Goal: Transaction & Acquisition: Purchase product/service

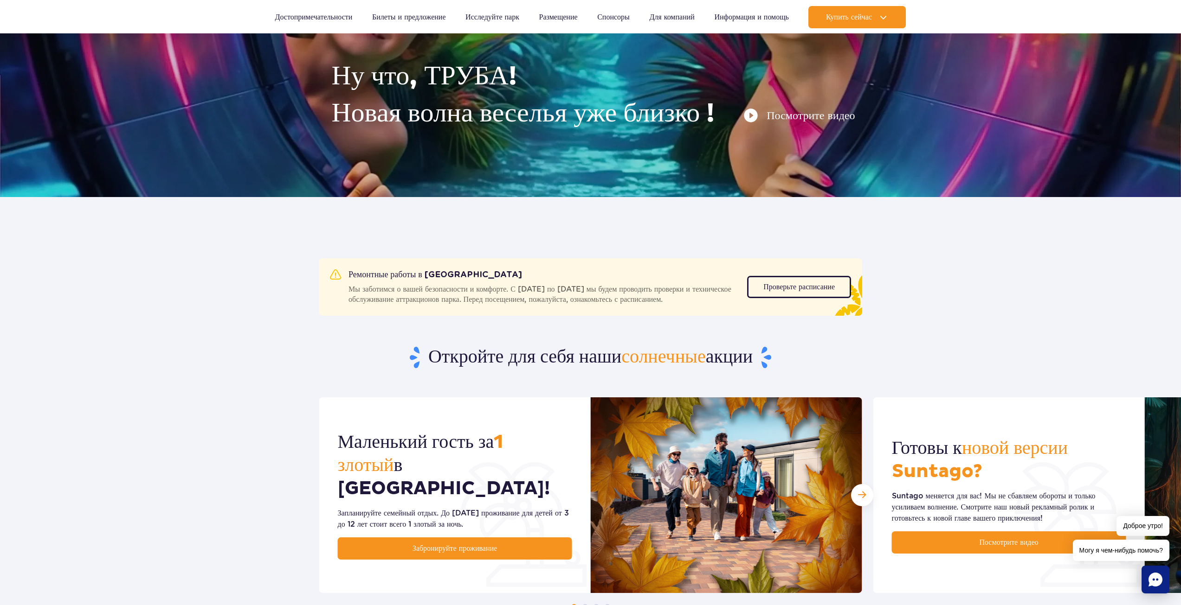
scroll to position [84, 0]
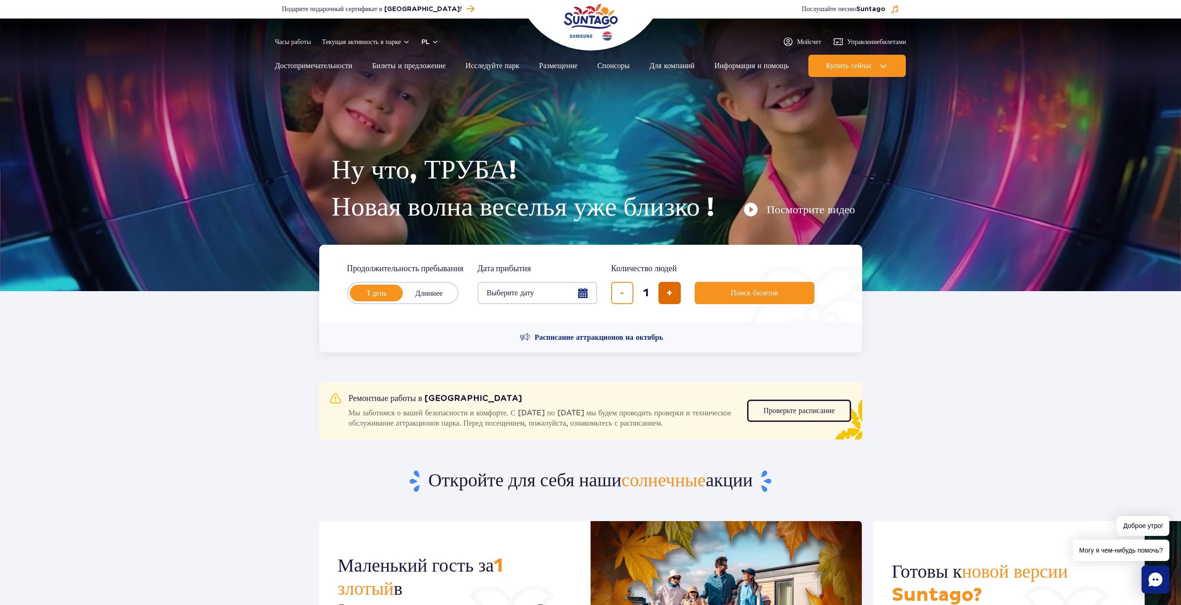
click at [668, 293] on span "добавить билет" at bounding box center [669, 293] width 6 height 0
click at [623, 293] on span "удалить билет" at bounding box center [622, 293] width 4 height 0
type input "2"
click at [711, 289] on button "Поиск билетов" at bounding box center [754, 293] width 120 height 22
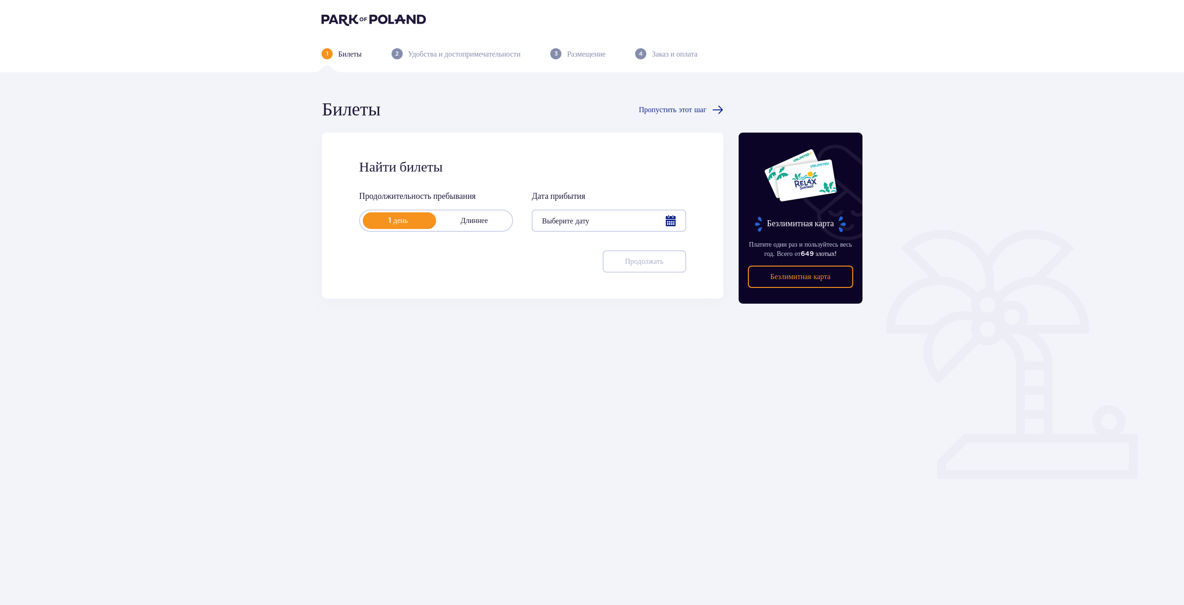
click at [563, 226] on div at bounding box center [609, 221] width 154 height 22
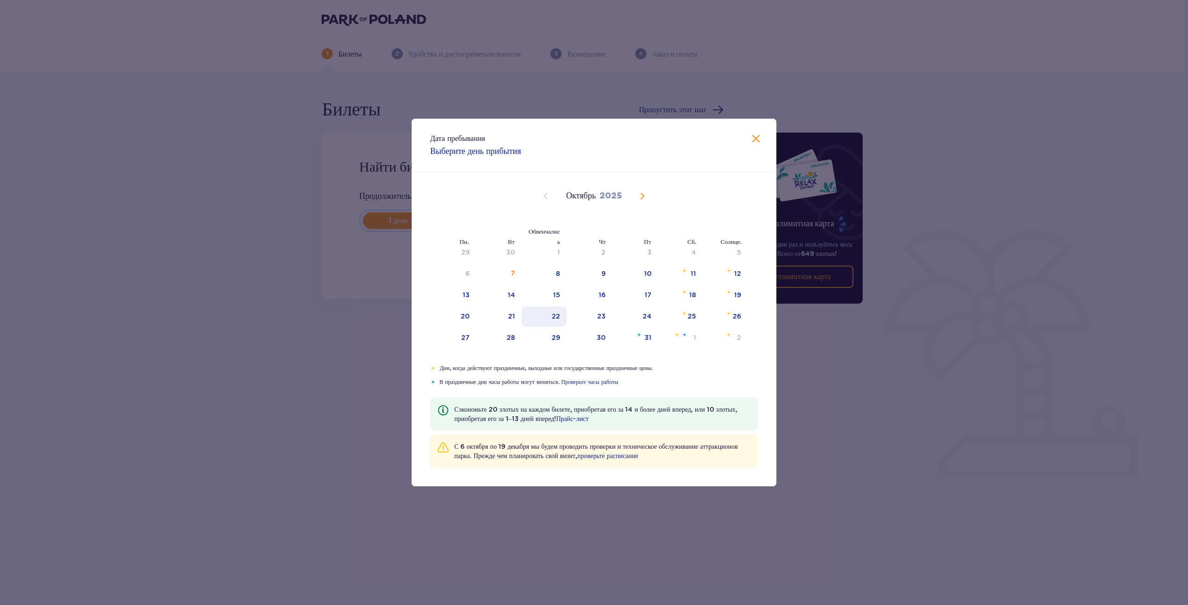
click at [552, 318] on div "22" at bounding box center [543, 317] width 45 height 20
type input "22.10.25"
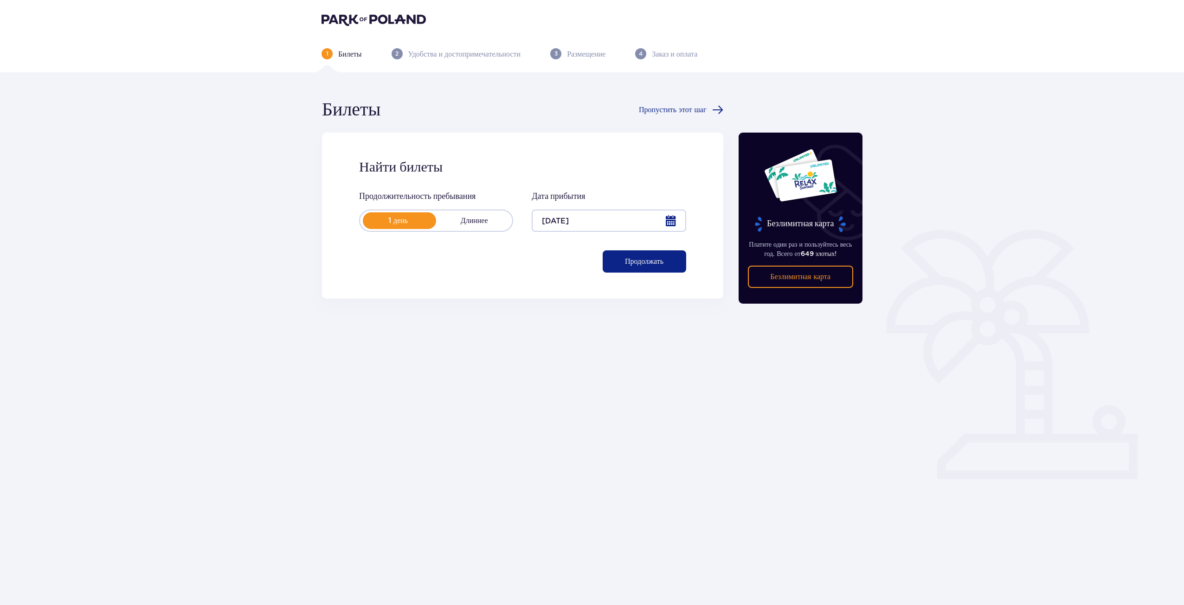
click at [637, 268] on button "Продолжать" at bounding box center [645, 262] width 84 height 22
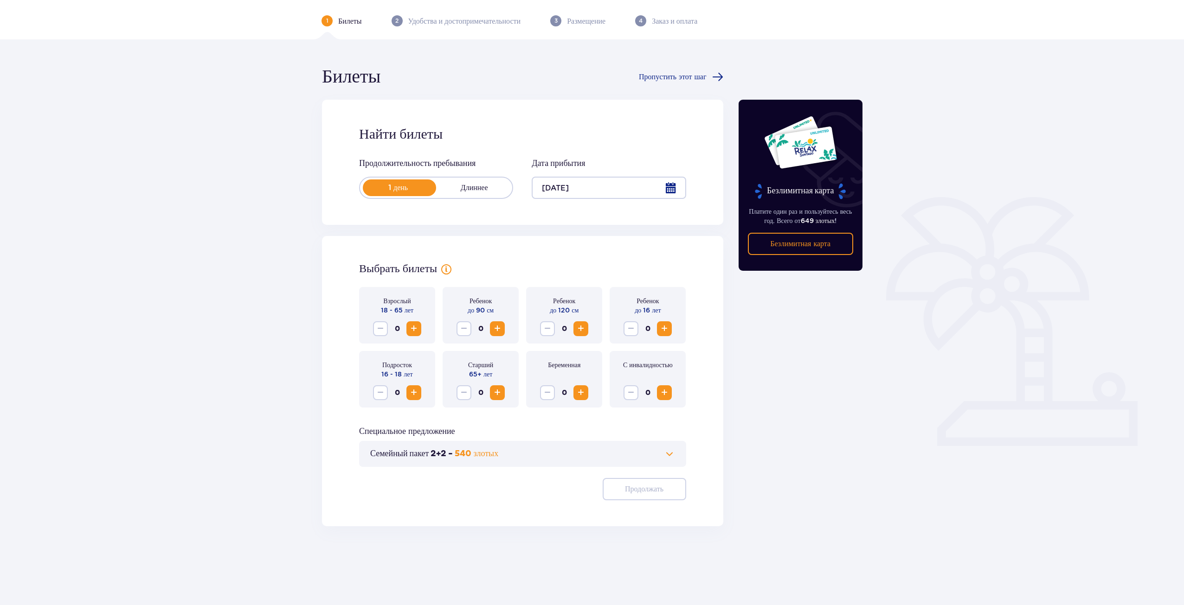
scroll to position [33, 0]
click at [411, 325] on span "Увеличивать" at bounding box center [413, 328] width 11 height 11
click at [412, 331] on span "Увеличивать" at bounding box center [413, 328] width 11 height 11
click at [668, 488] on span "button" at bounding box center [665, 488] width 11 height 11
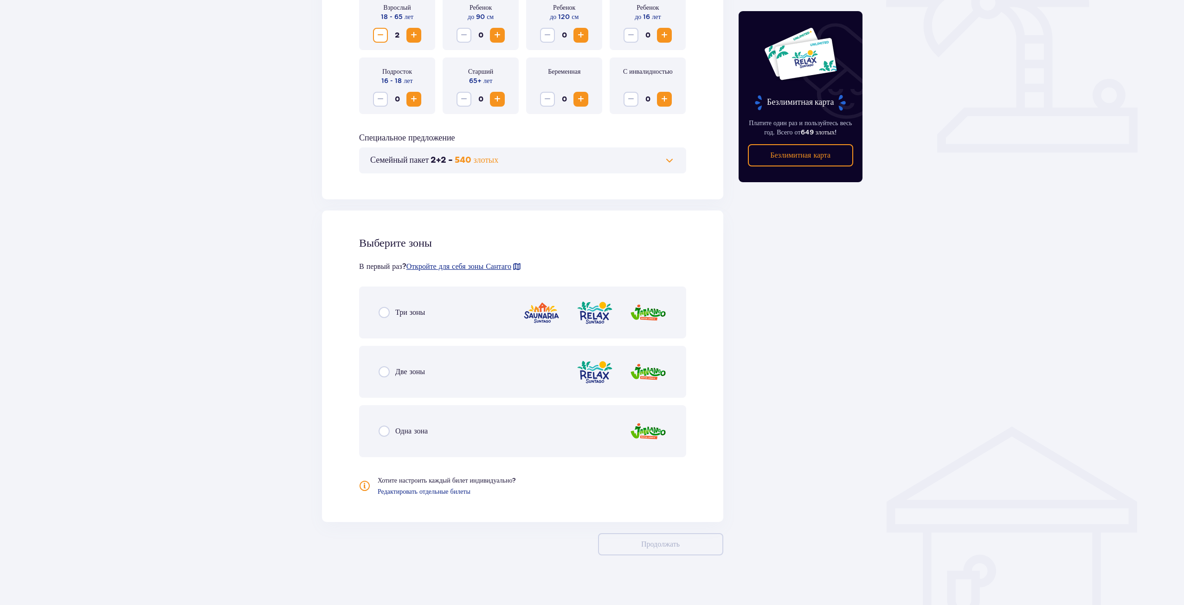
scroll to position [333, 0]
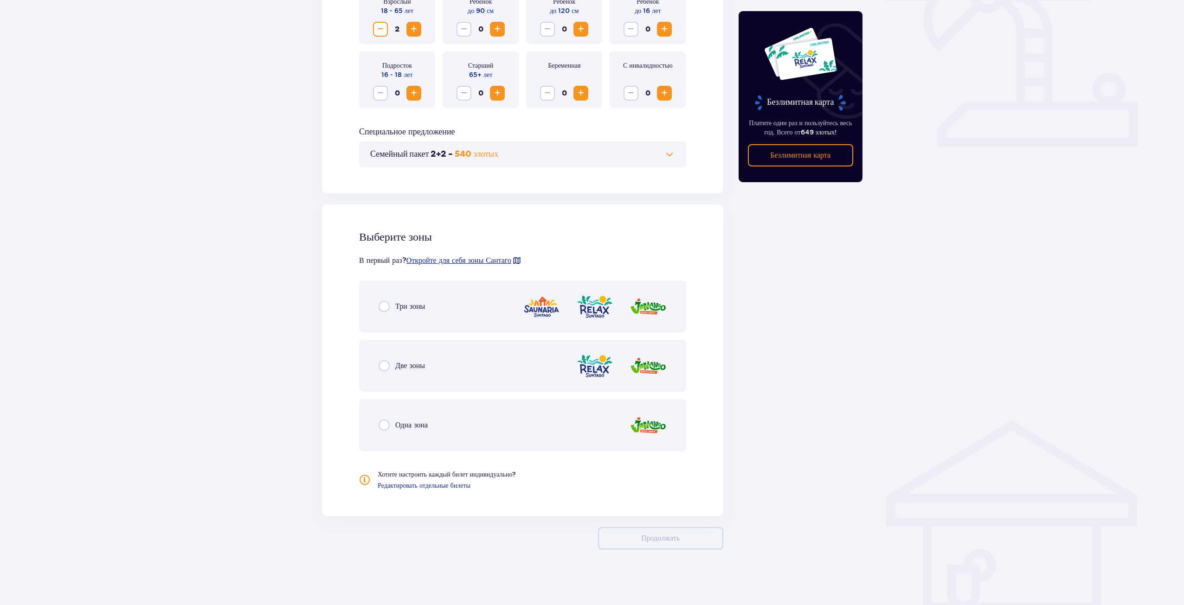
click at [382, 305] on input "radio" at bounding box center [384, 306] width 11 height 11
radio input "true"
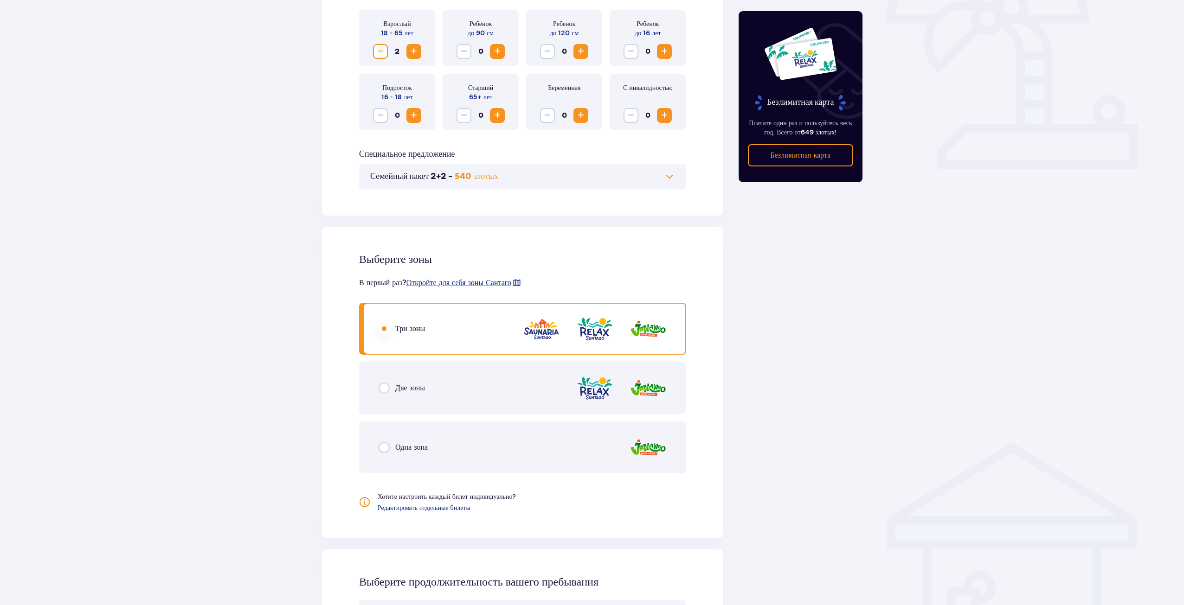
scroll to position [459, 0]
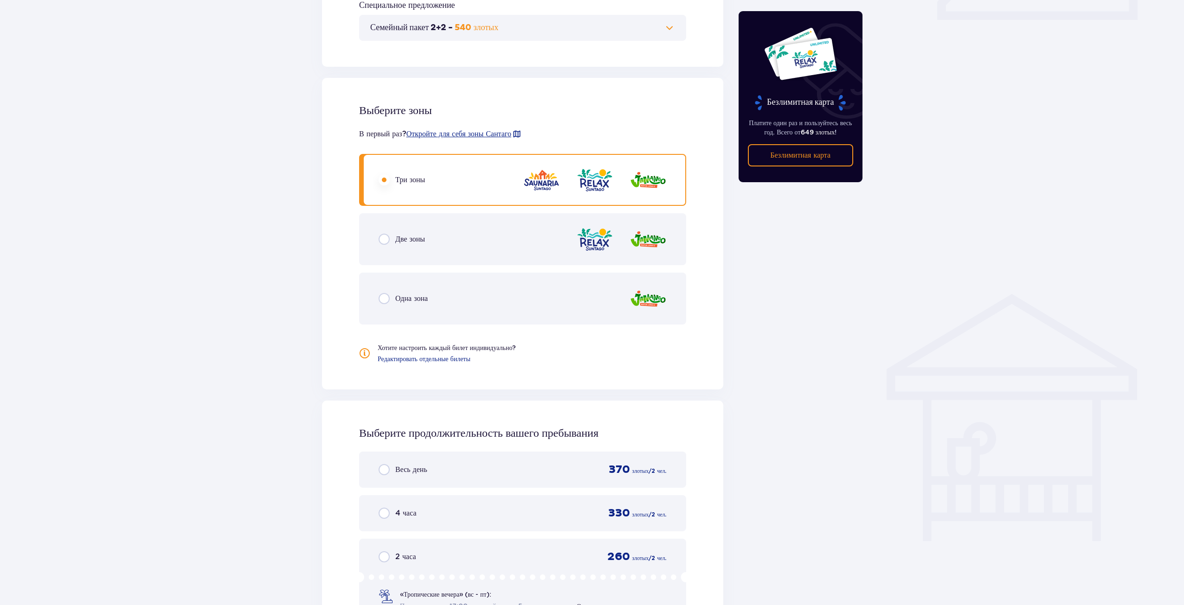
click at [387, 301] on input "radio" at bounding box center [384, 298] width 11 height 11
radio input "true"
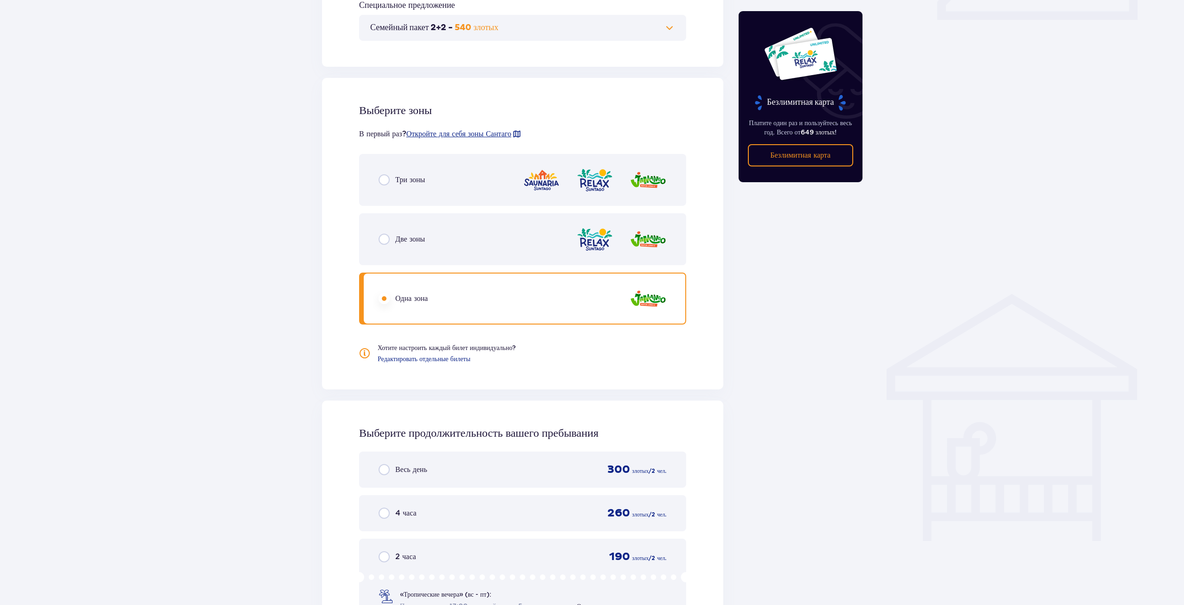
click at [384, 183] on input "radio" at bounding box center [384, 179] width 11 height 11
radio input "true"
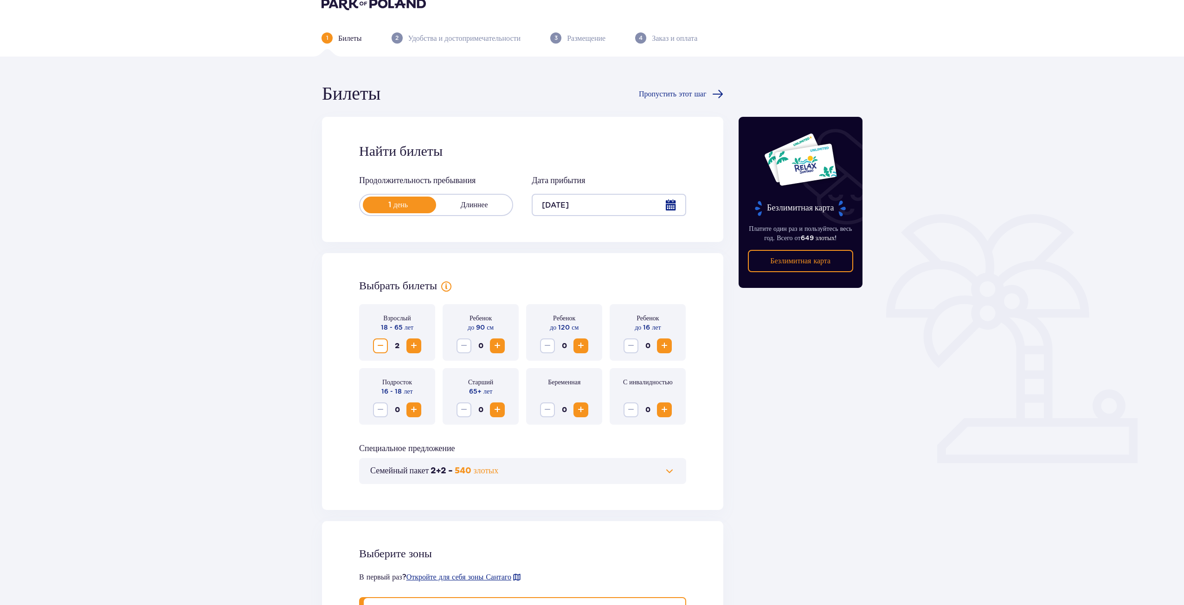
scroll to position [0, 0]
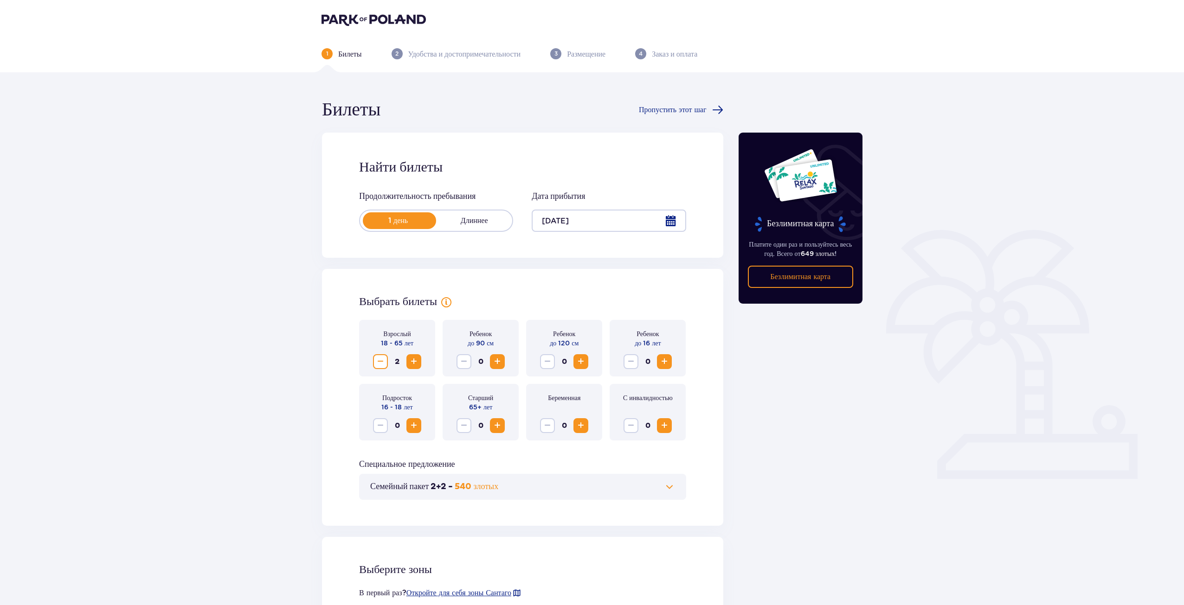
click at [458, 54] on font "Удобства и достопримечательности" at bounding box center [464, 54] width 113 height 9
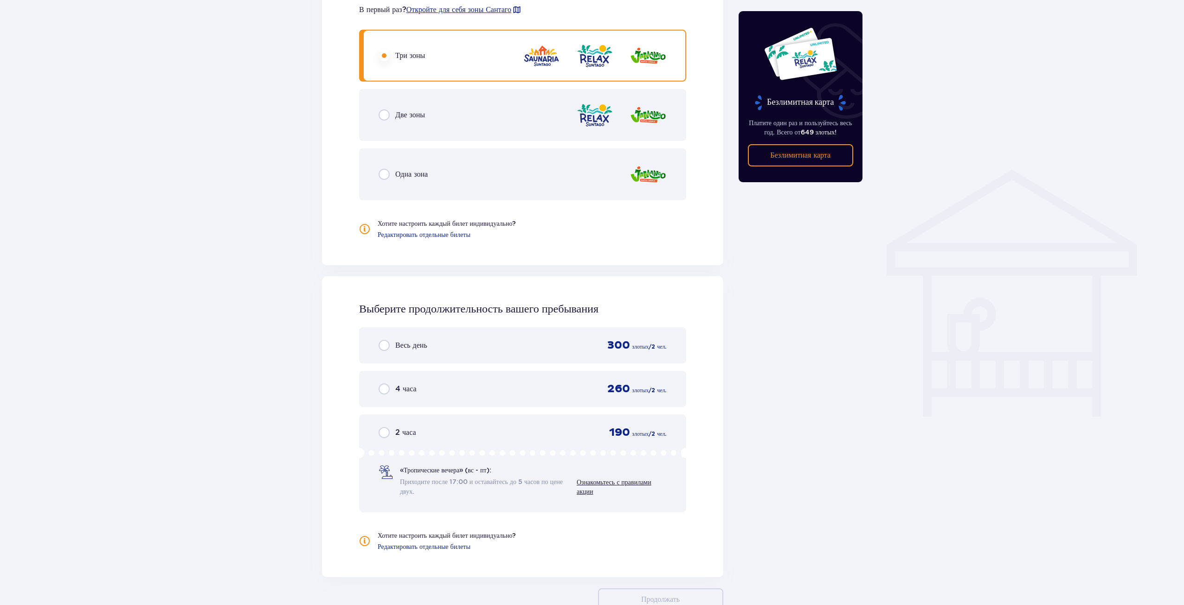
scroll to position [603, 0]
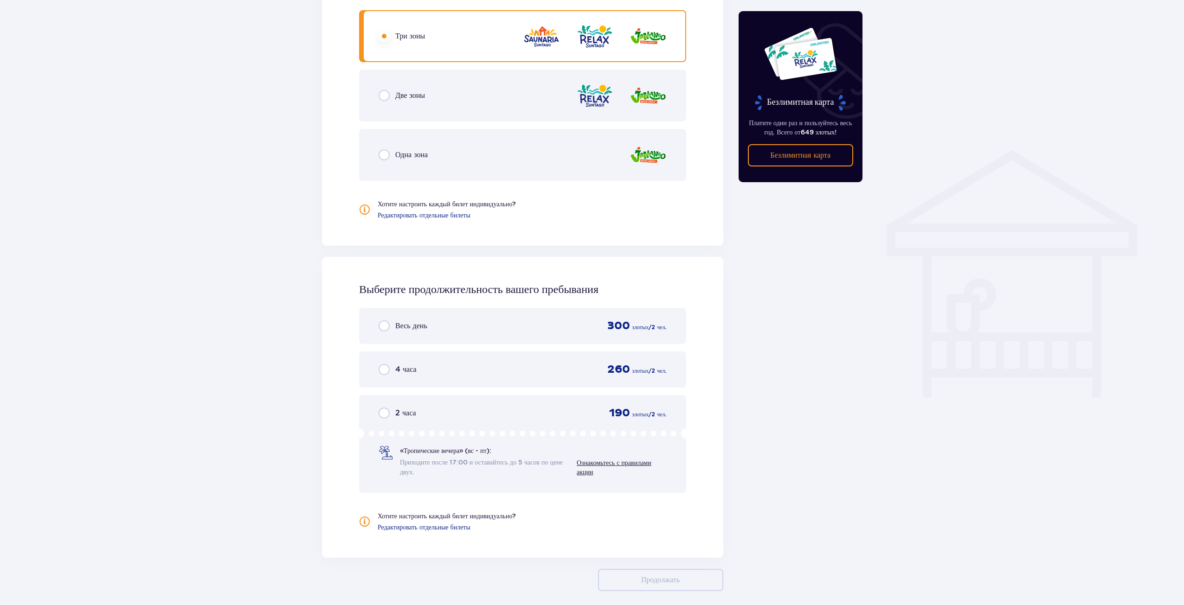
click at [386, 328] on input "radio" at bounding box center [384, 326] width 11 height 11
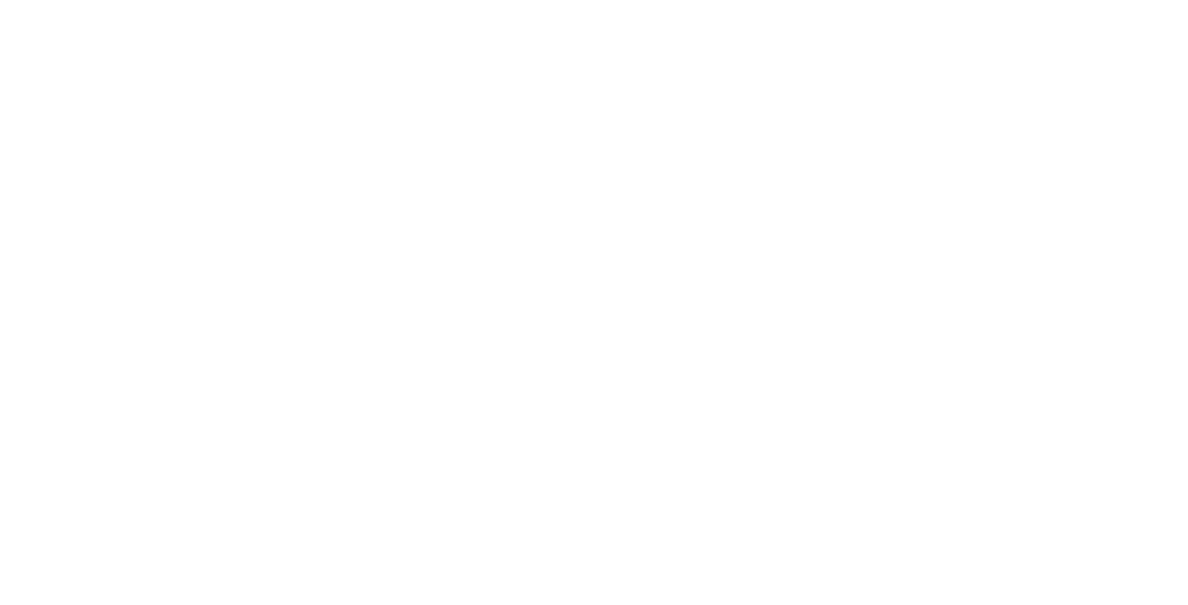
scroll to position [0, 0]
